Goal: Information Seeking & Learning: Learn about a topic

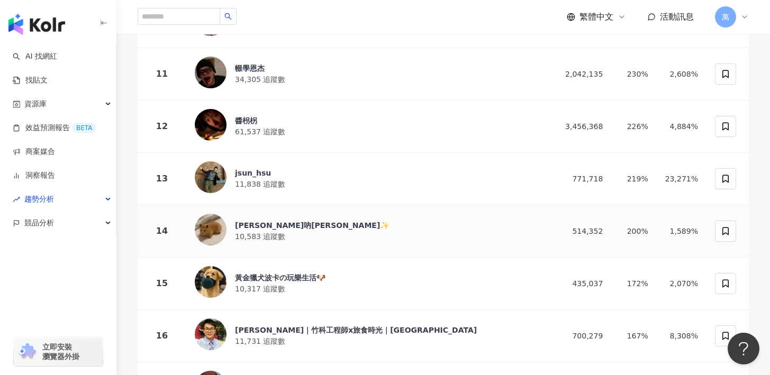
scroll to position [721, 0]
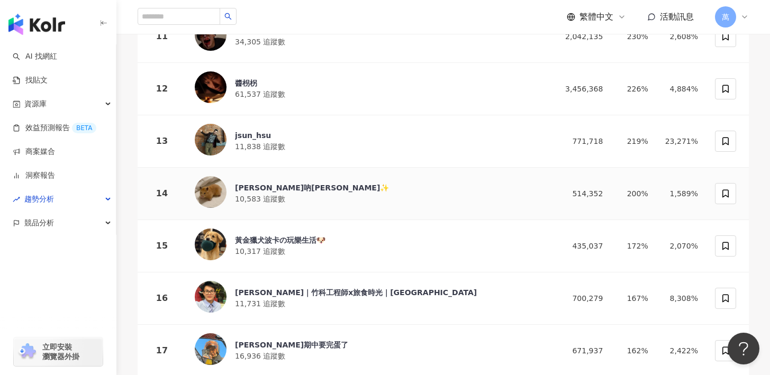
click at [265, 183] on div "[PERSON_NAME]吶[PERSON_NAME]✨" at bounding box center [312, 188] width 154 height 11
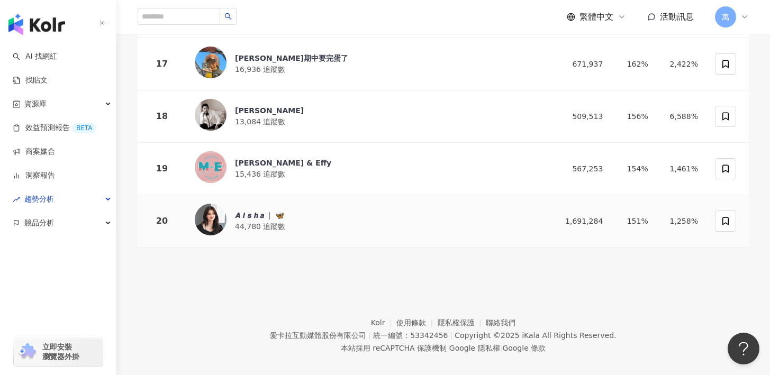
scroll to position [0, 0]
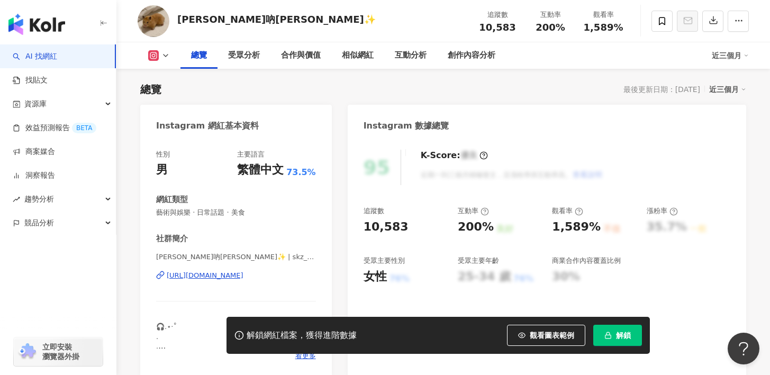
click at [237, 274] on div "https://www.instagram.com/skz_._.macu/" at bounding box center [205, 276] width 77 height 10
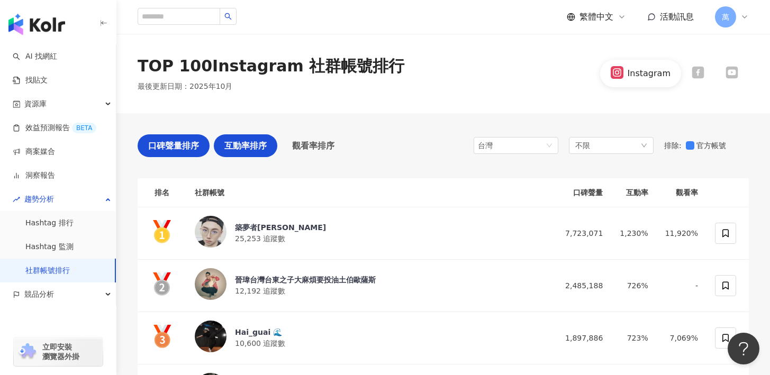
click at [166, 141] on span "口碑聲量排序" at bounding box center [173, 145] width 51 height 13
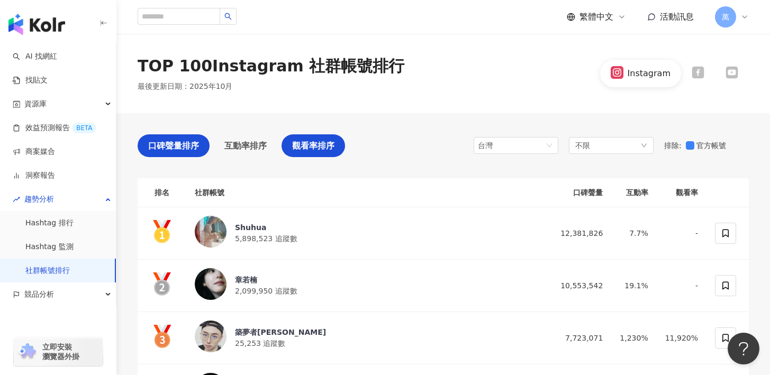
click at [324, 142] on span "觀看率排序" at bounding box center [313, 145] width 42 height 13
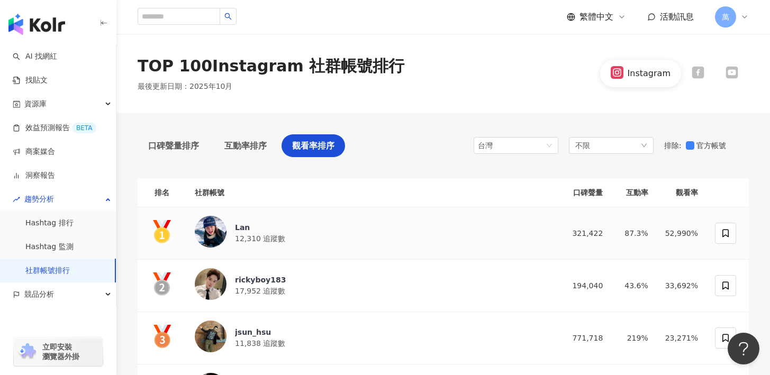
click at [238, 226] on div "Lan" at bounding box center [260, 227] width 50 height 11
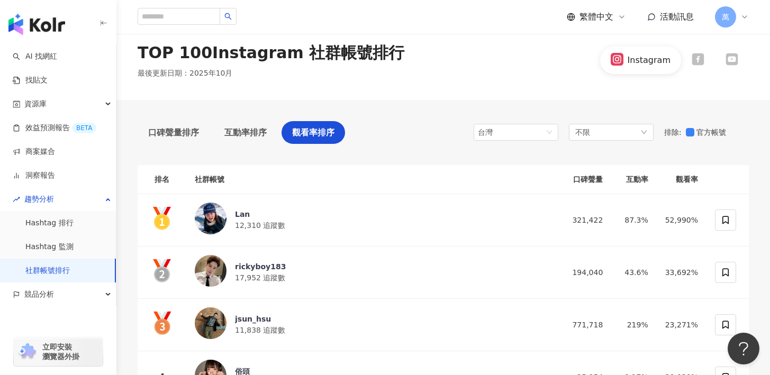
scroll to position [90, 0]
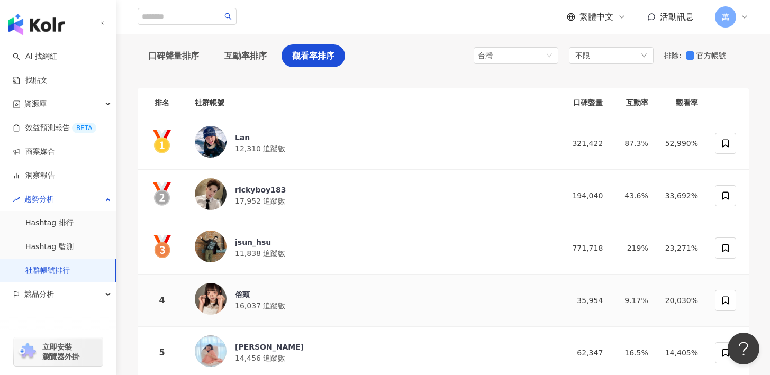
click at [244, 292] on div "俗頭" at bounding box center [260, 295] width 50 height 11
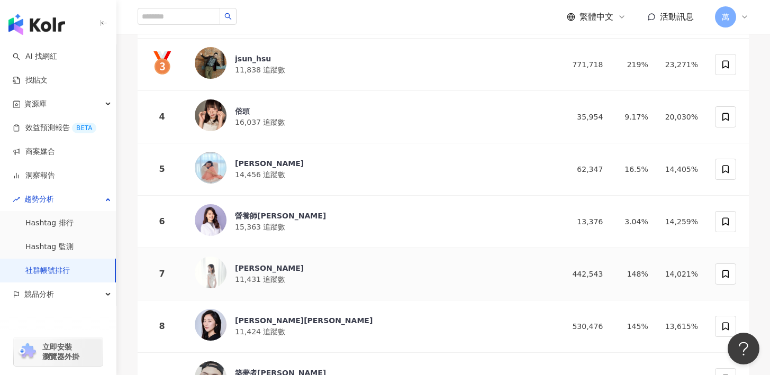
click at [248, 275] on span "11,431 追蹤數" at bounding box center [260, 279] width 50 height 8
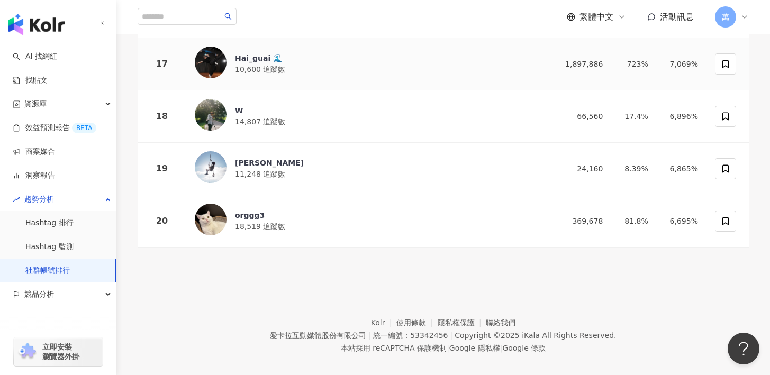
scroll to position [0, 0]
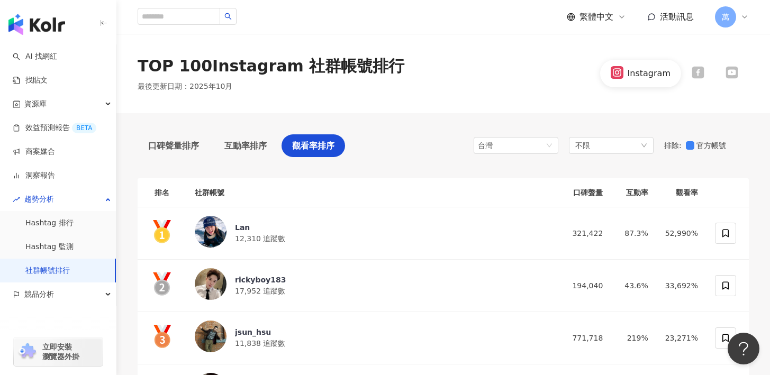
click at [645, 84] on div "Instagram" at bounding box center [640, 73] width 81 height 27
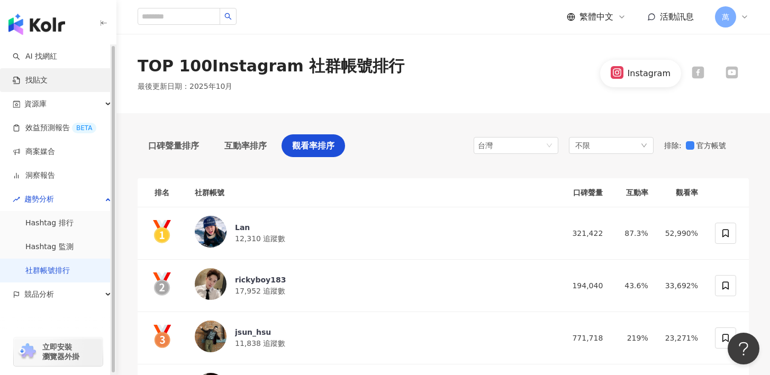
click at [40, 84] on link "找貼文" at bounding box center [30, 80] width 35 height 11
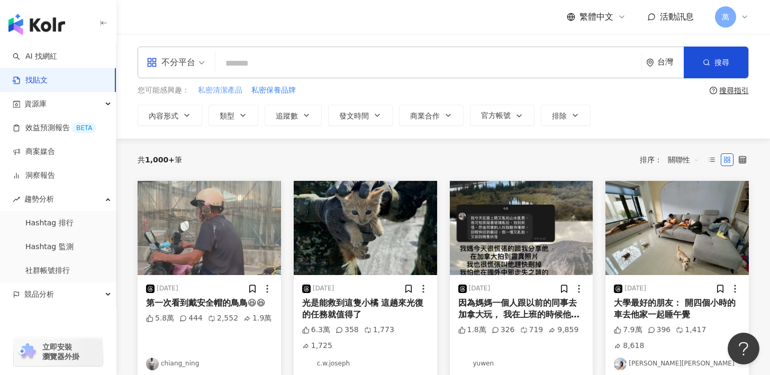
click at [209, 91] on span "私密清潔產品" at bounding box center [220, 90] width 44 height 11
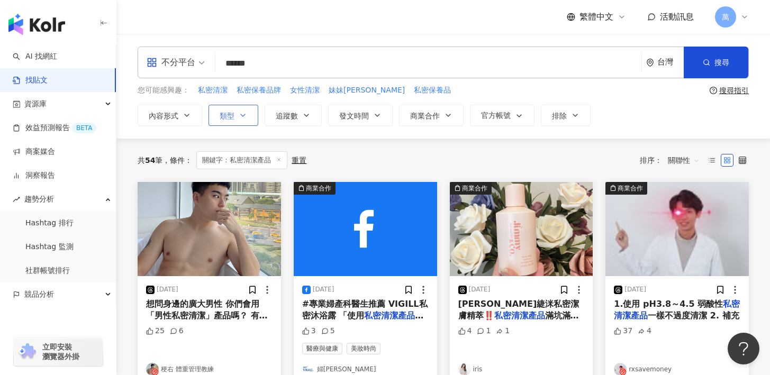
click at [238, 114] on button "類型" at bounding box center [234, 115] width 50 height 21
click at [197, 116] on button "內容形式" at bounding box center [170, 115] width 65 height 21
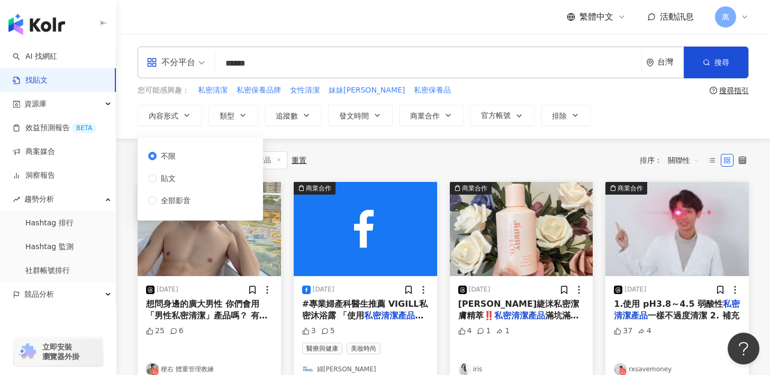
click at [417, 141] on div "共 54 筆 條件 ： 關鍵字：私密清潔產品 重置 排序： 關聯性" at bounding box center [444, 160] width 612 height 43
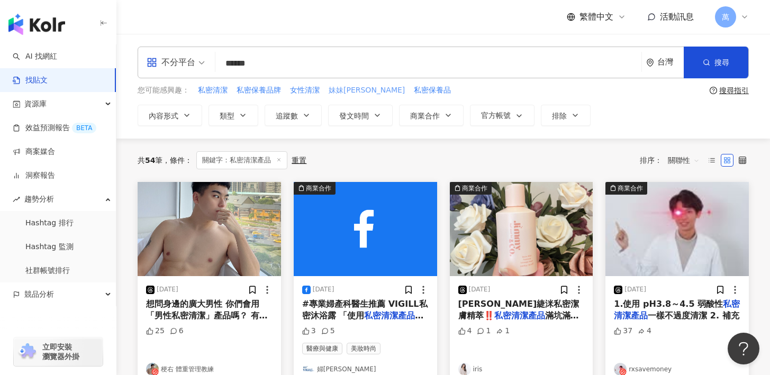
click at [341, 90] on span "妹妹保養" at bounding box center [367, 90] width 76 height 11
type input "****"
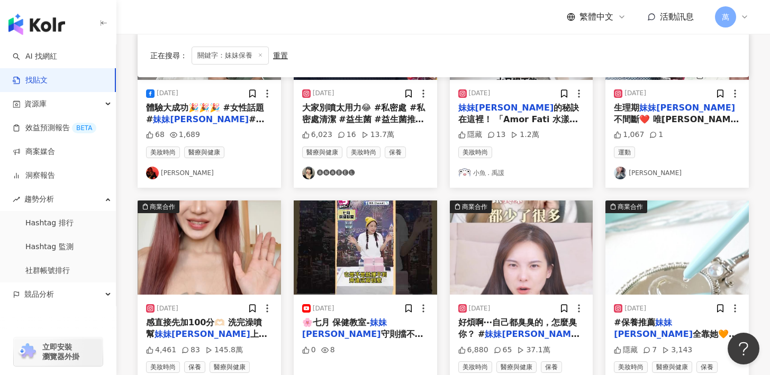
scroll to position [459, 0]
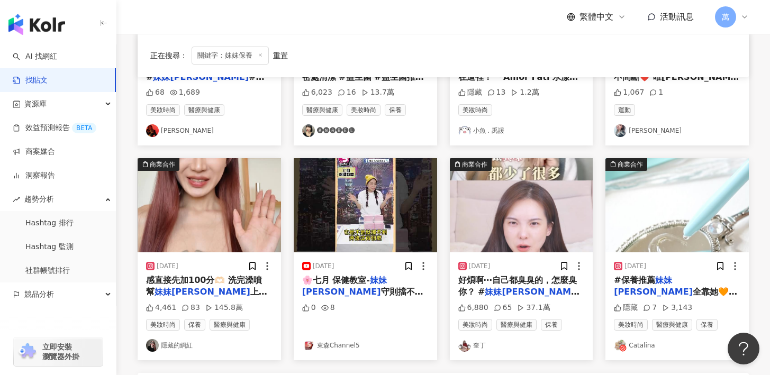
click at [184, 339] on link "隱藏的網紅" at bounding box center [209, 345] width 127 height 13
click at [196, 287] on span "上完廁所也噴 保持乾淨～ 跟男" at bounding box center [206, 298] width 121 height 22
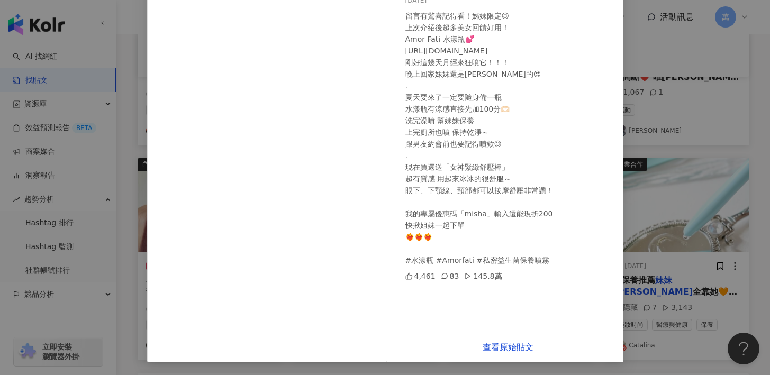
scroll to position [0, 0]
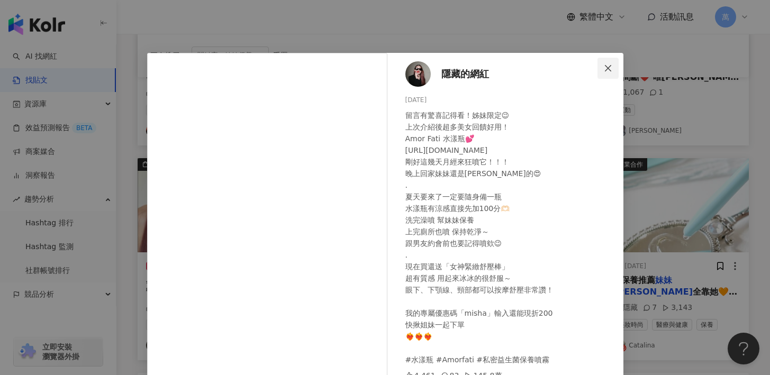
click at [601, 63] on button "Close" at bounding box center [608, 68] width 21 height 21
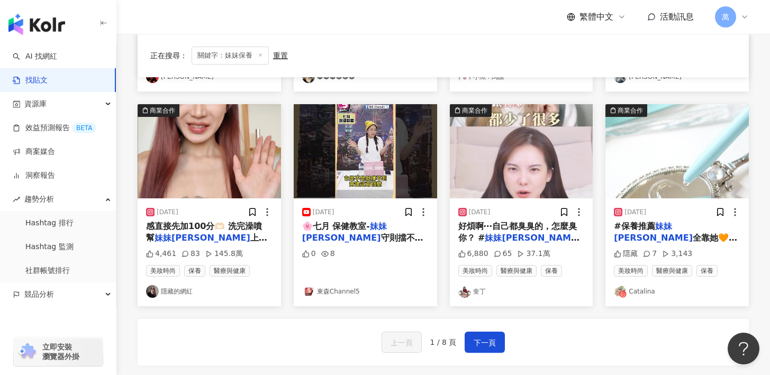
scroll to position [640, 0]
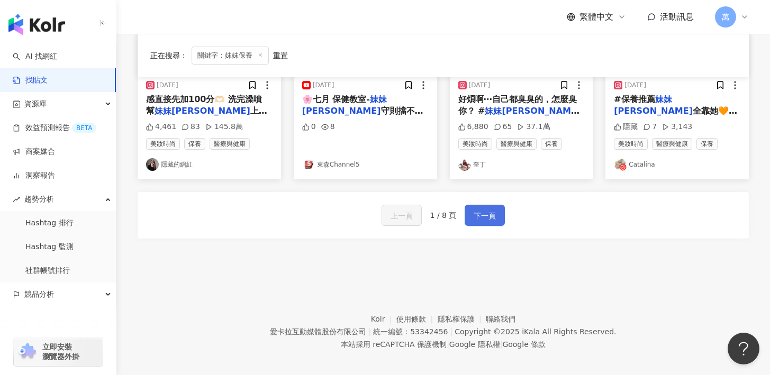
click at [486, 210] on span "下一頁" at bounding box center [485, 216] width 22 height 13
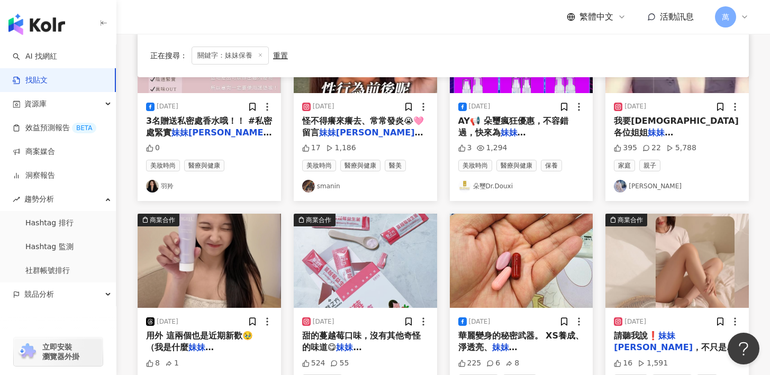
scroll to position [658, 0]
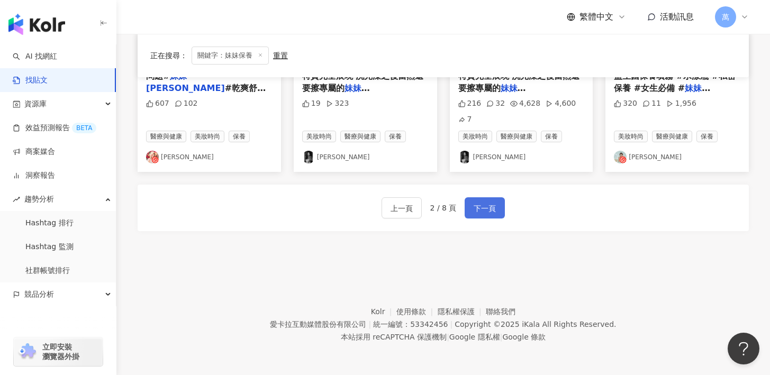
click at [482, 203] on span "下一頁" at bounding box center [485, 208] width 22 height 13
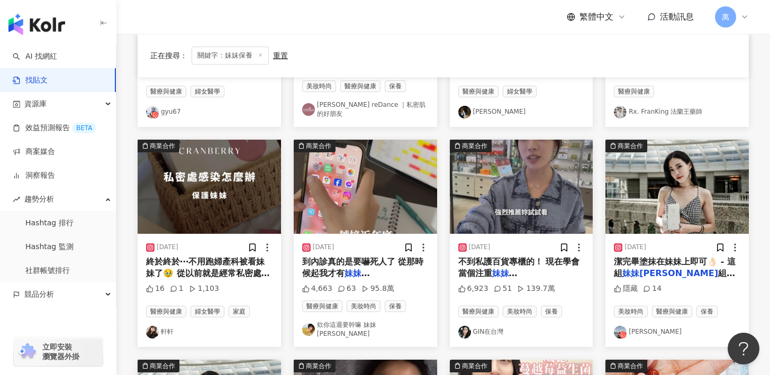
scroll to position [648, 0]
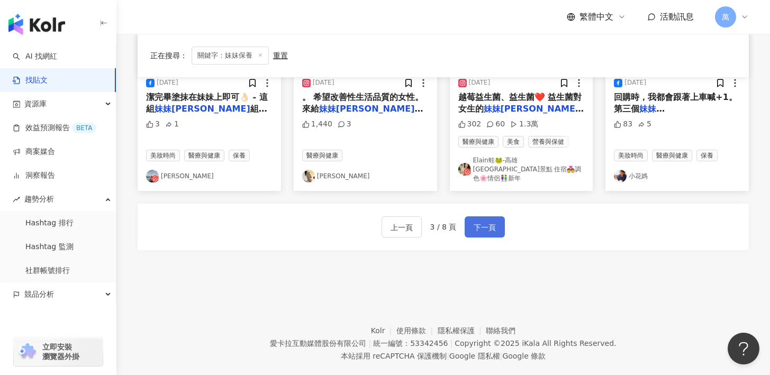
click at [489, 221] on span "下一頁" at bounding box center [485, 227] width 22 height 13
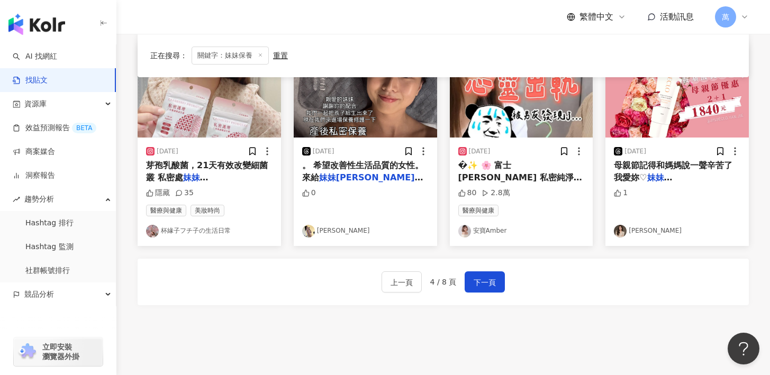
scroll to position [643, 0]
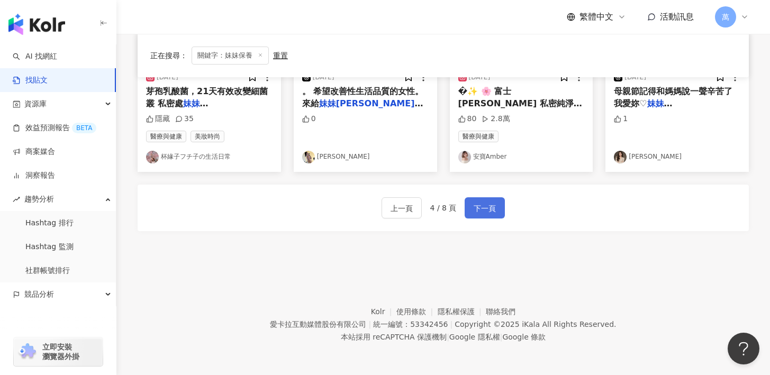
click at [486, 212] on span "下一頁" at bounding box center [485, 208] width 22 height 13
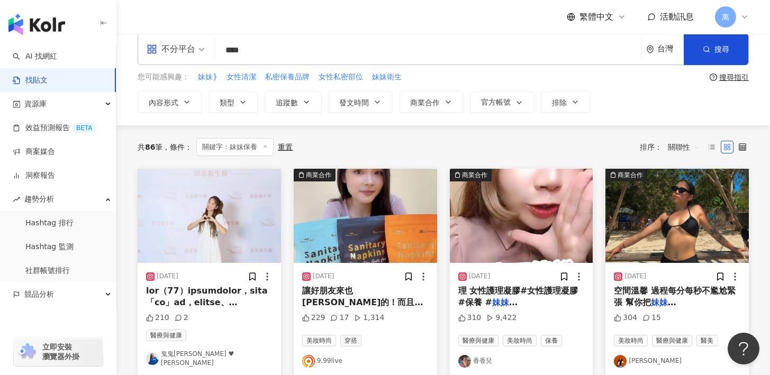
scroll to position [27, 0]
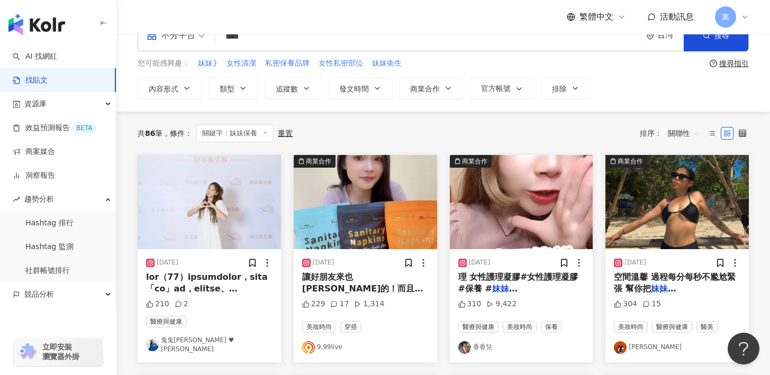
click at [636, 344] on link "[PERSON_NAME]" at bounding box center [677, 348] width 127 height 13
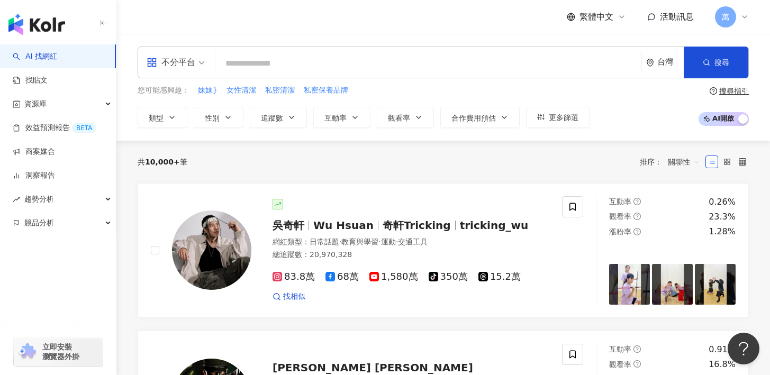
click at [277, 59] on input "search" at bounding box center [429, 63] width 418 height 20
paste input "*********"
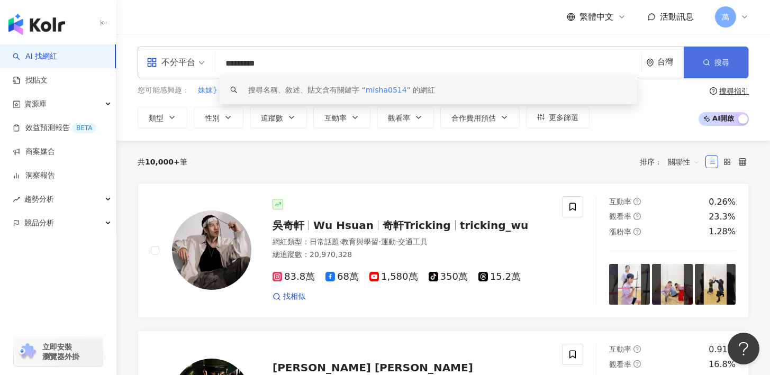
type input "*********"
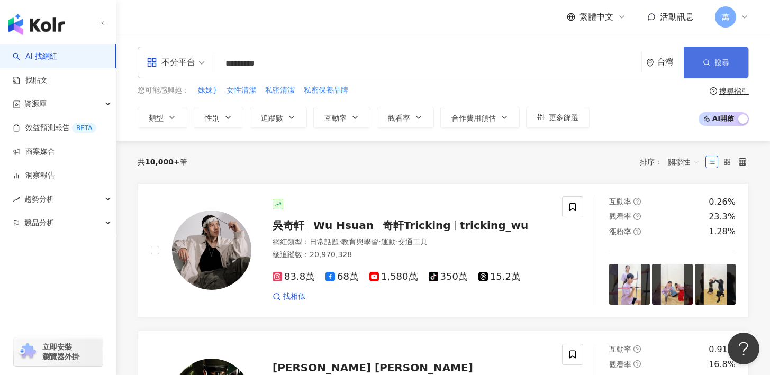
click at [697, 61] on button "搜尋" at bounding box center [716, 63] width 65 height 32
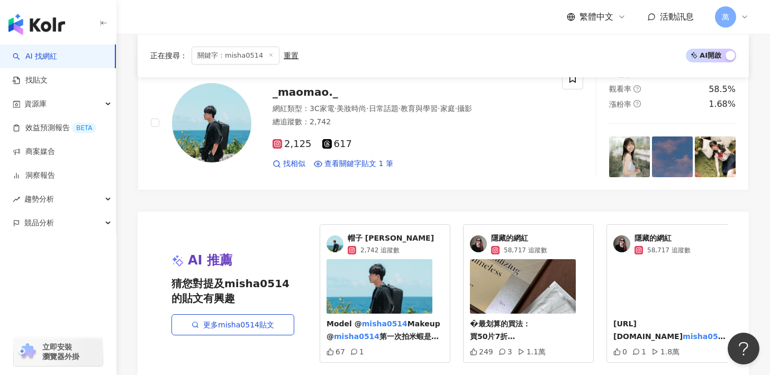
scroll to position [178, 0]
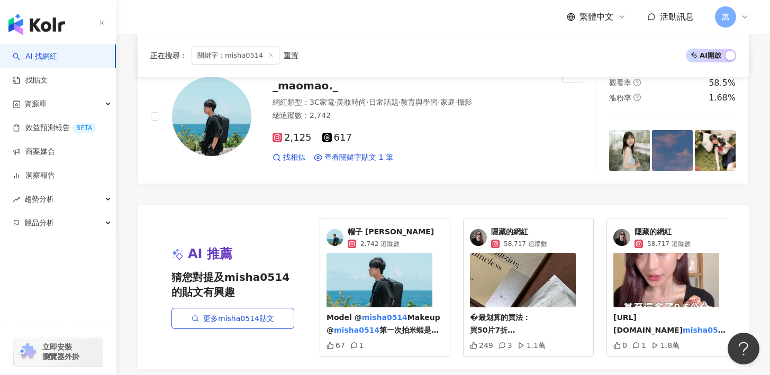
click at [506, 228] on span "隱藏的網紅" at bounding box center [519, 232] width 56 height 11
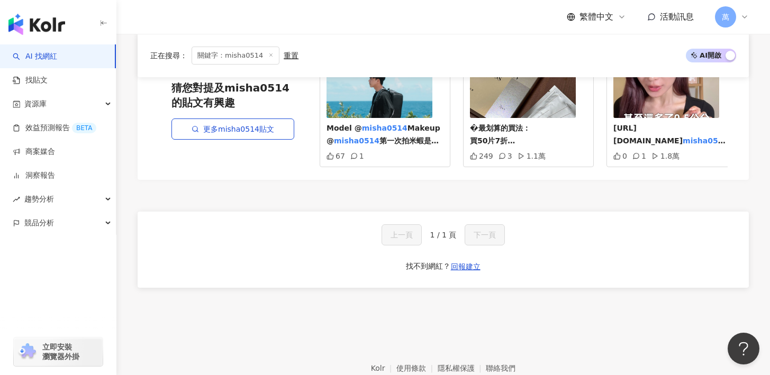
scroll to position [0, 0]
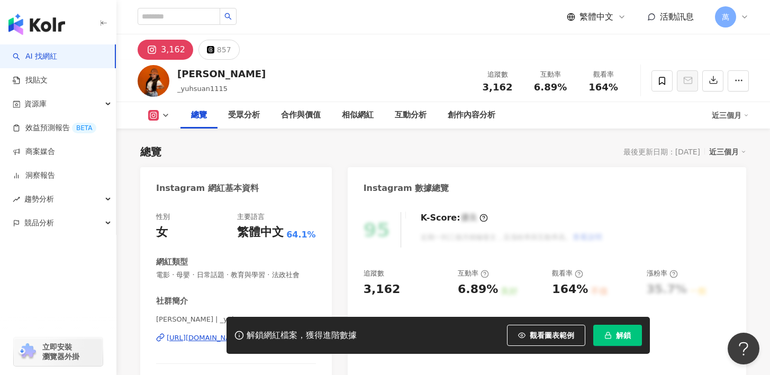
scroll to position [121, 0]
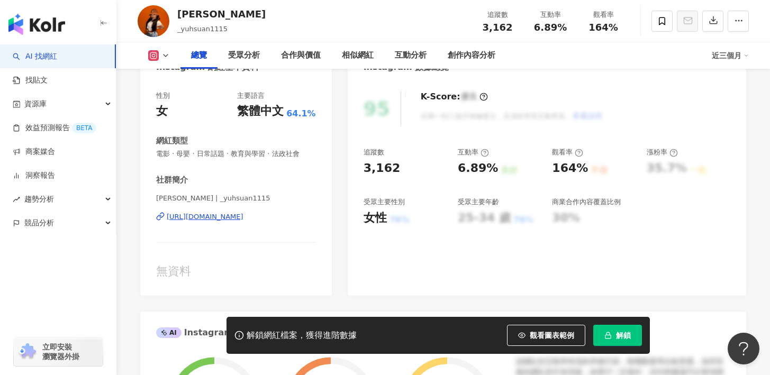
click at [220, 217] on div "[URL][DOMAIN_NAME]" at bounding box center [205, 217] width 77 height 10
click at [37, 126] on link "效益預測報告 BETA" at bounding box center [55, 128] width 84 height 11
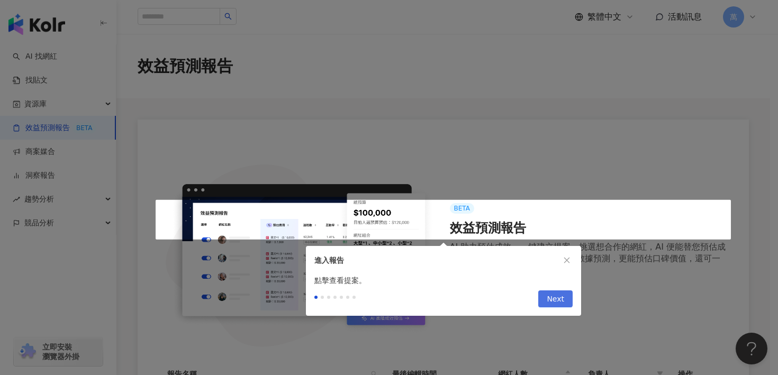
click at [544, 299] on button "Next" at bounding box center [555, 299] width 34 height 17
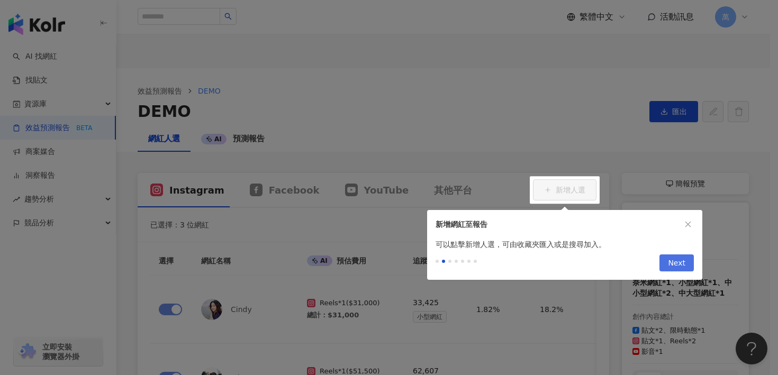
click at [675, 259] on span "Next" at bounding box center [676, 263] width 17 height 17
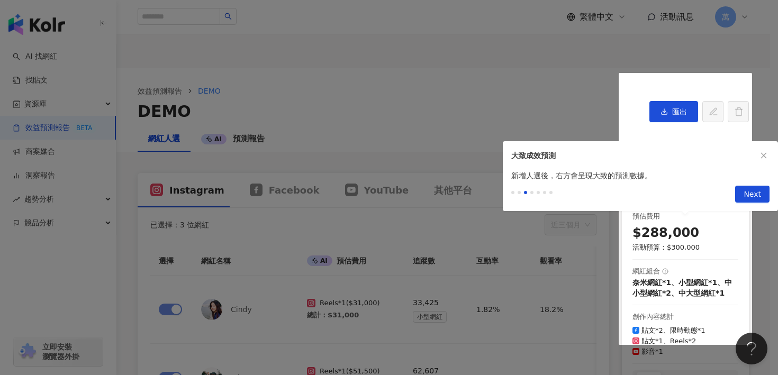
scroll to position [148, 0]
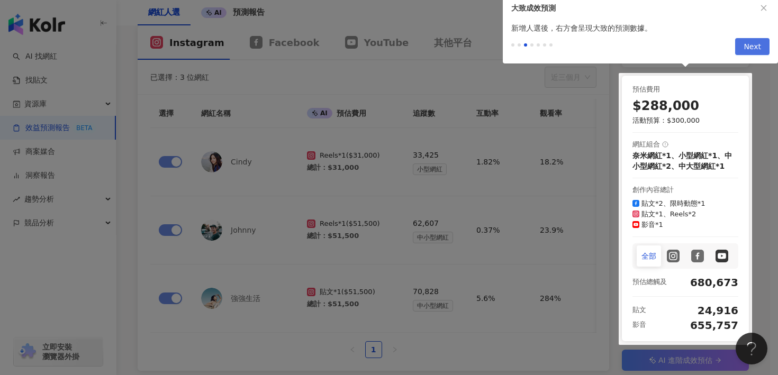
click at [753, 47] on span "Next" at bounding box center [752, 47] width 17 height 17
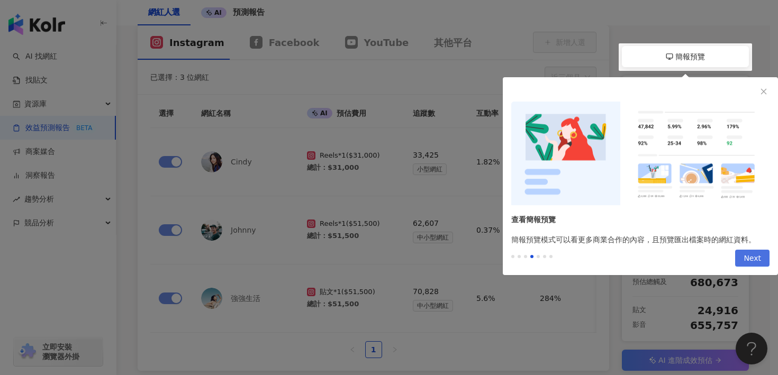
click at [747, 256] on span "Next" at bounding box center [752, 258] width 17 height 17
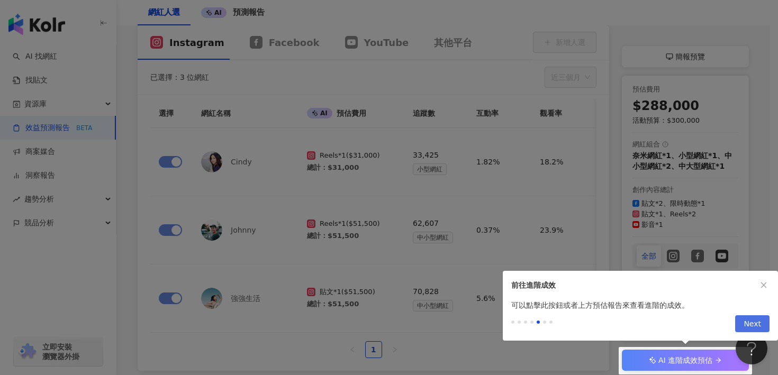
click at [753, 327] on span "Next" at bounding box center [752, 324] width 17 height 17
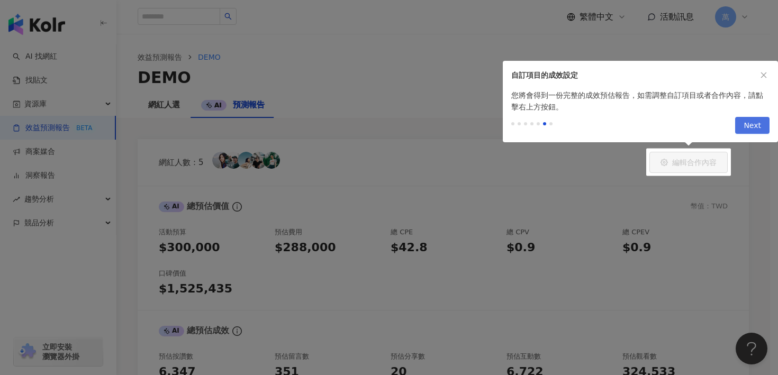
click at [757, 120] on span "Next" at bounding box center [752, 126] width 17 height 17
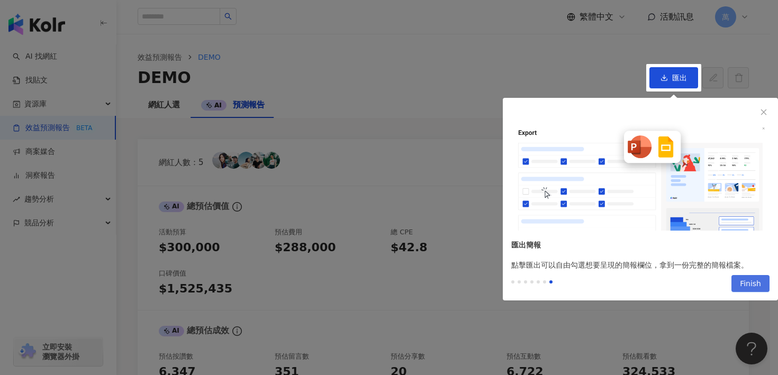
click at [744, 284] on span "Finish" at bounding box center [750, 284] width 21 height 17
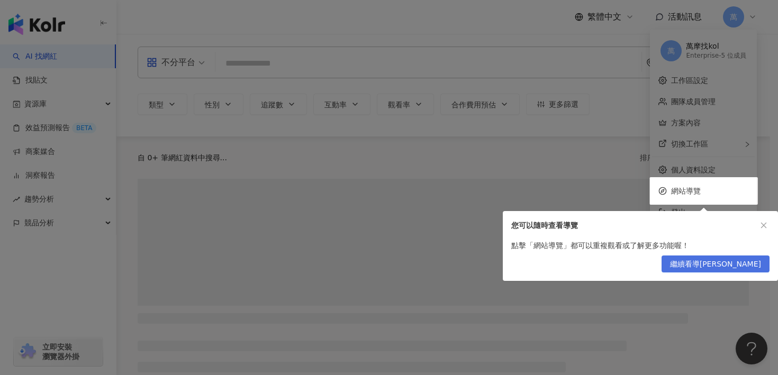
click at [730, 265] on span "繼續看導[PERSON_NAME]" at bounding box center [715, 264] width 91 height 17
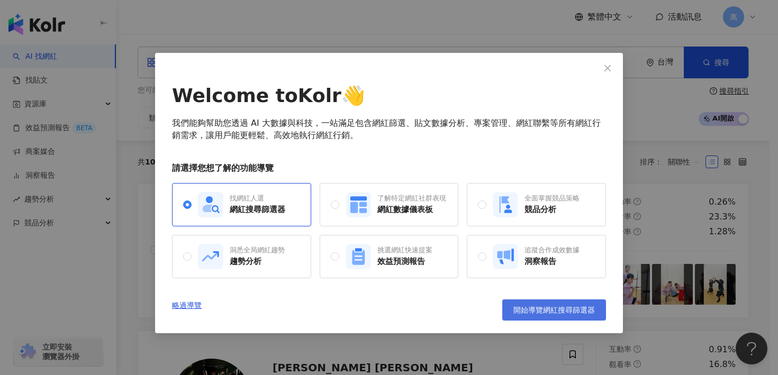
click at [529, 304] on button "開始導覽網紅搜尋篩選器" at bounding box center [554, 310] width 104 height 21
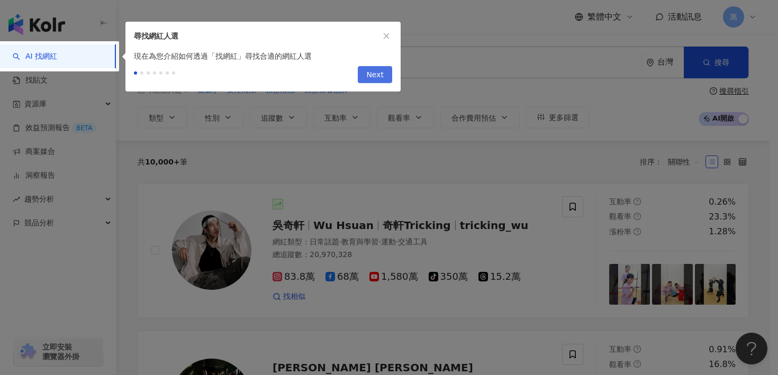
click at [376, 75] on span "Next" at bounding box center [374, 75] width 17 height 17
type input "*********"
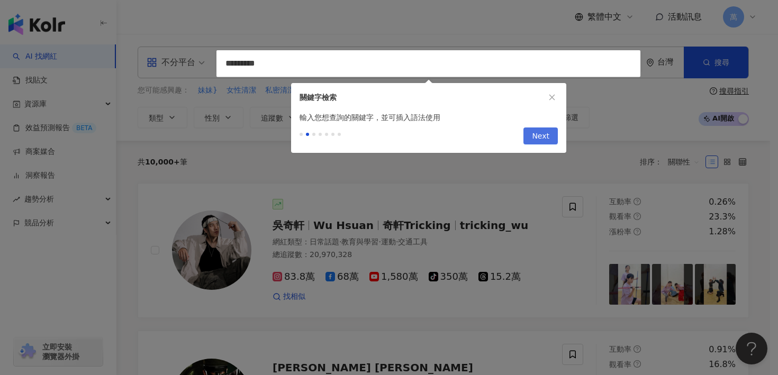
click at [535, 133] on span "Next" at bounding box center [540, 136] width 17 height 17
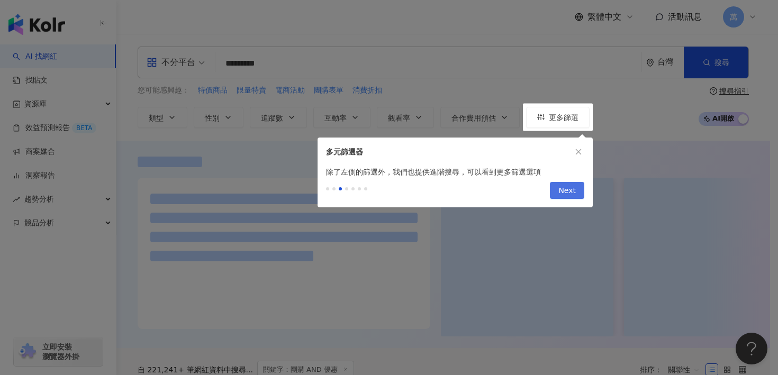
click at [565, 194] on span "Next" at bounding box center [567, 191] width 17 height 17
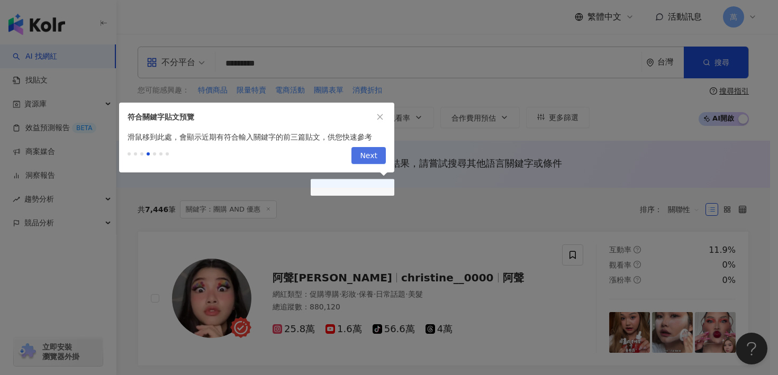
click at [368, 154] on span "Next" at bounding box center [368, 156] width 17 height 17
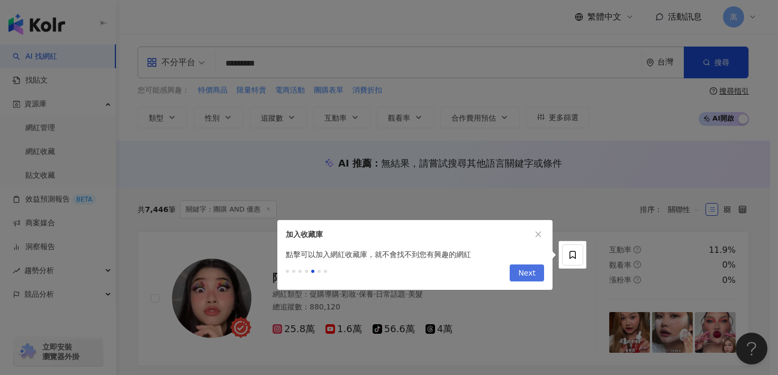
click at [521, 274] on span "Next" at bounding box center [526, 273] width 17 height 17
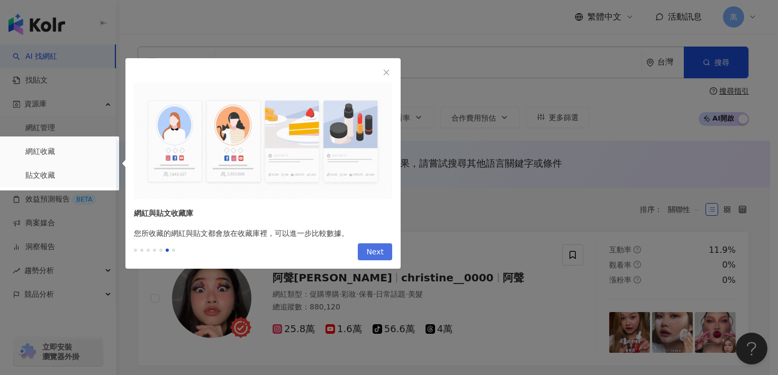
click at [371, 249] on span "Next" at bounding box center [374, 252] width 17 height 17
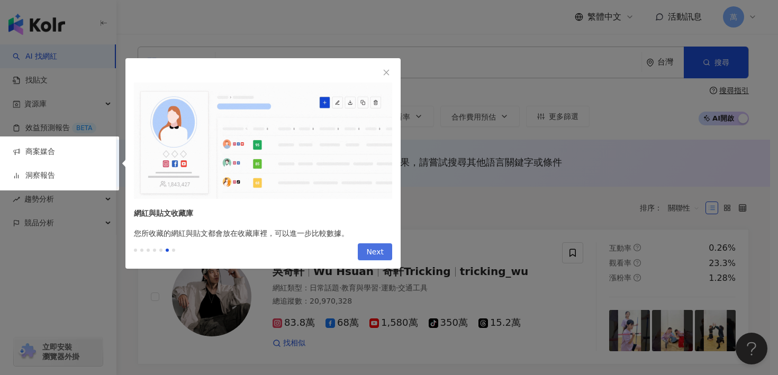
click at [371, 249] on span "Next" at bounding box center [374, 252] width 17 height 17
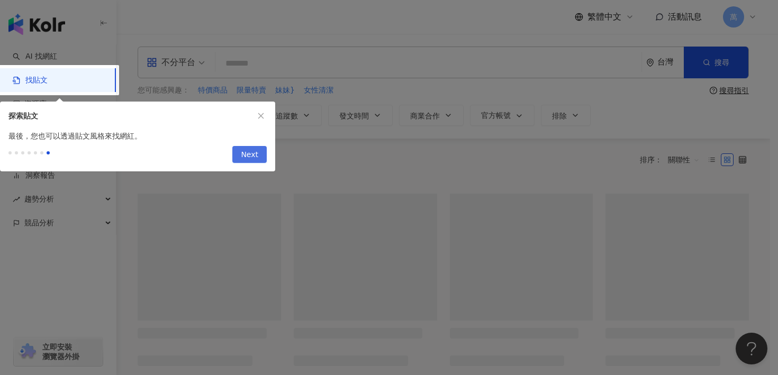
click at [261, 156] on button "Next" at bounding box center [249, 154] width 34 height 17
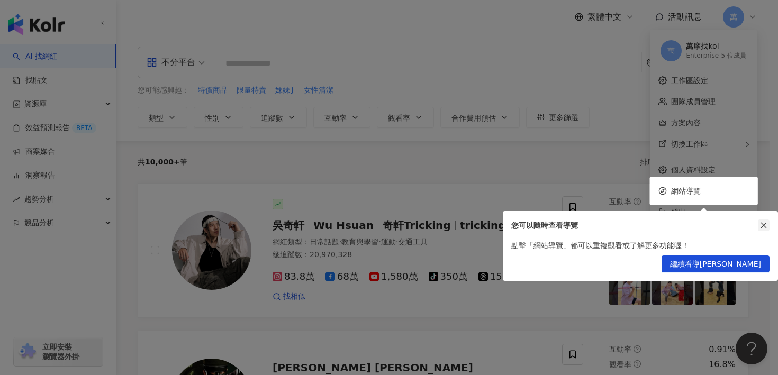
click at [764, 223] on icon "close" at bounding box center [763, 225] width 7 height 7
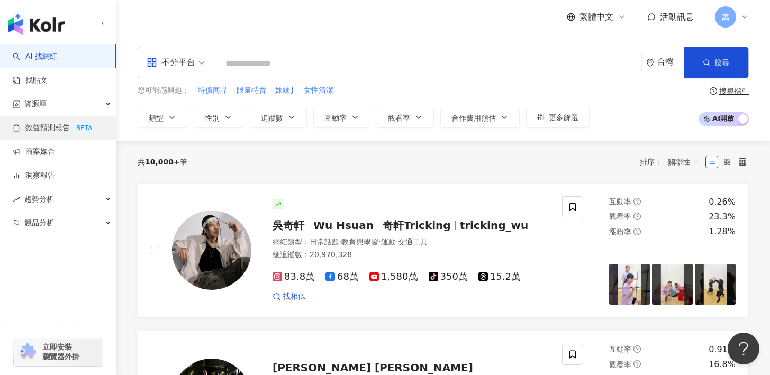
click at [49, 124] on link "效益預測報告 BETA" at bounding box center [55, 128] width 84 height 11
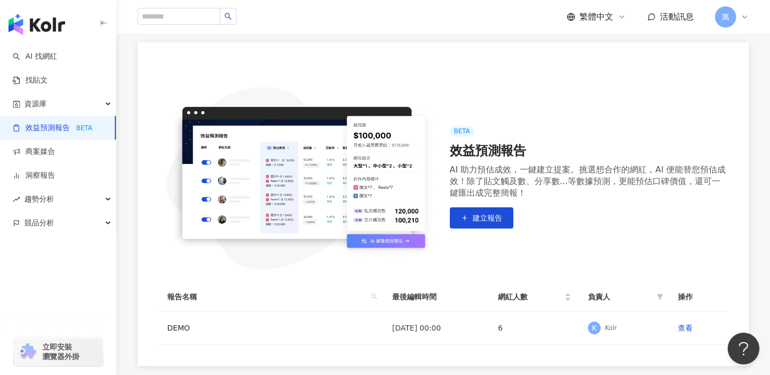
scroll to position [84, 0]
